Goal: Register for event/course

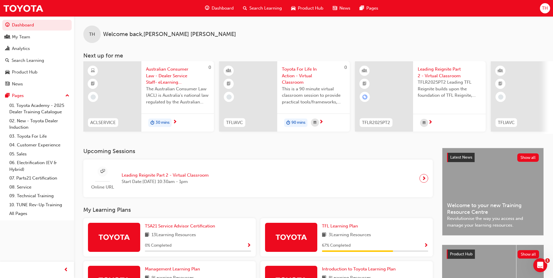
scroll to position [7, 0]
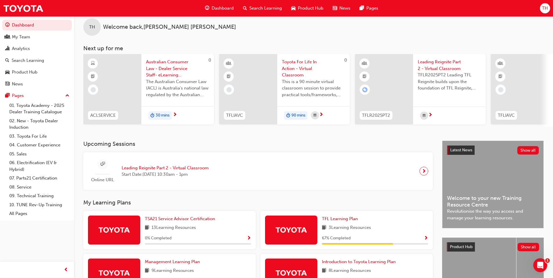
click at [267, 7] on span "Search Learning" at bounding box center [266, 8] width 33 height 7
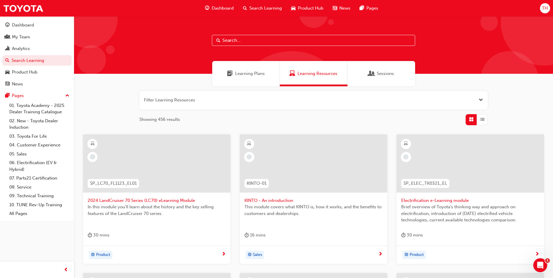
click at [245, 40] on input "text" at bounding box center [313, 40] width 203 height 11
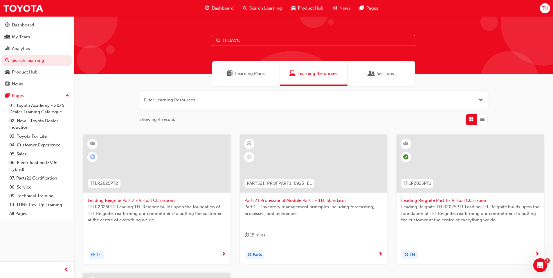
type input "TFLIAVC"
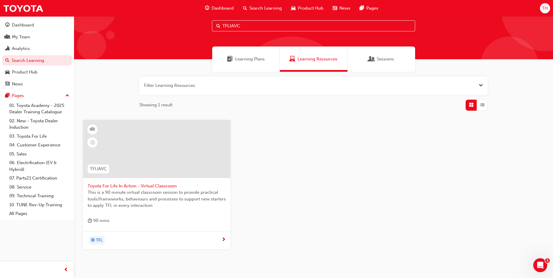
scroll to position [42, 0]
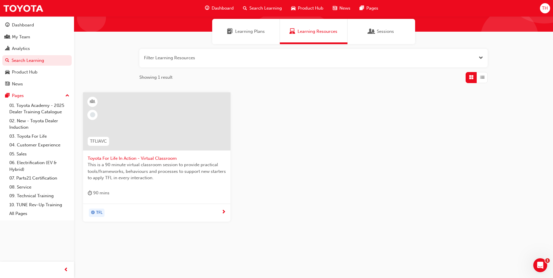
click at [224, 210] on span "next-icon" at bounding box center [224, 212] width 4 height 5
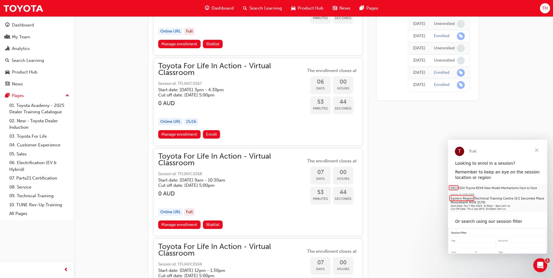
scroll to position [1402, 0]
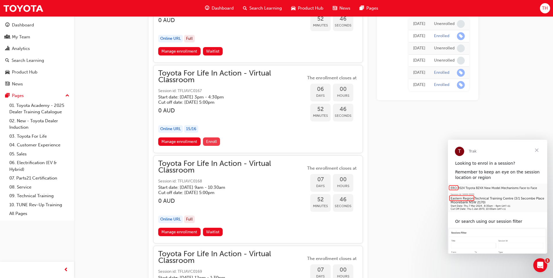
click at [210, 141] on span "Enroll" at bounding box center [211, 141] width 11 height 5
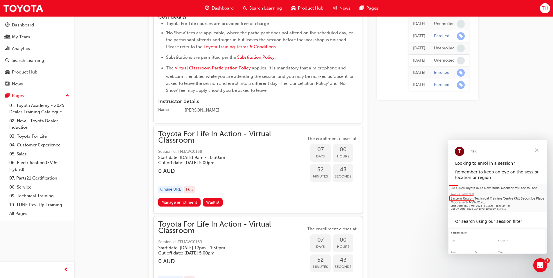
scroll to position [1533, 0]
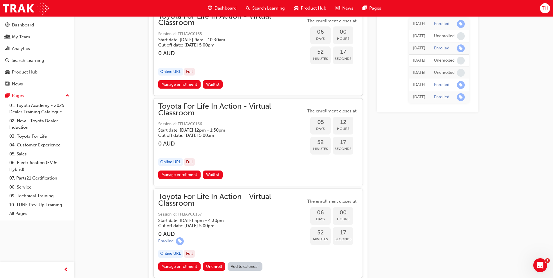
scroll to position [1315, 0]
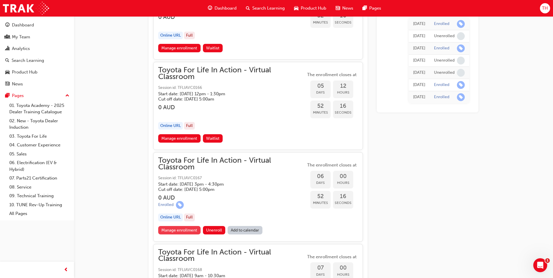
click at [165, 230] on link "Manage enrollment" at bounding box center [179, 230] width 42 height 8
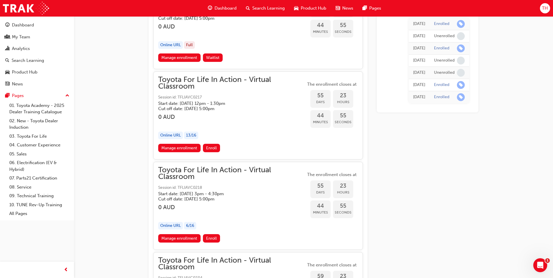
scroll to position [6777, 0]
